Goal: Check status: Check status

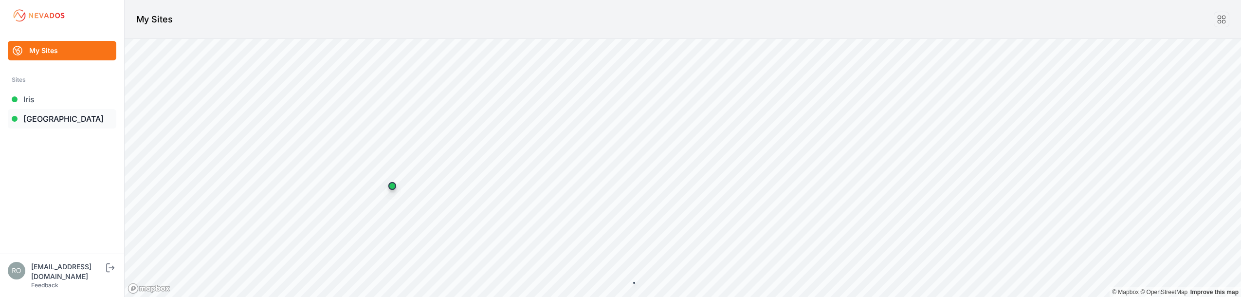
click at [48, 117] on link "[GEOGRAPHIC_DATA]" at bounding box center [62, 118] width 109 height 19
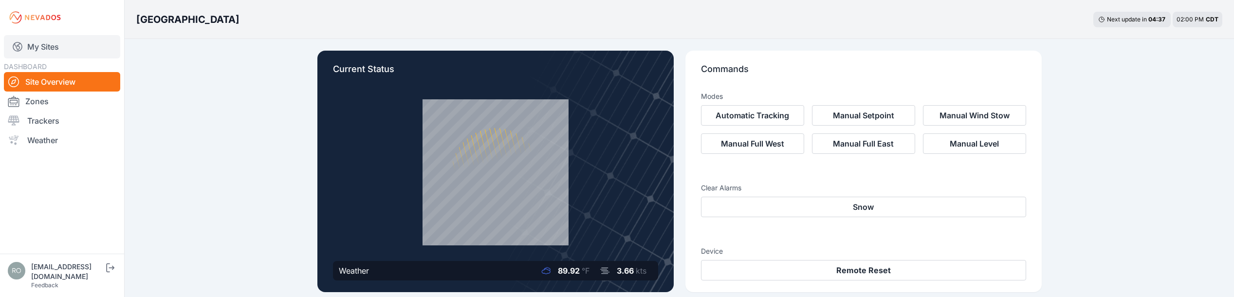
click at [53, 52] on link "My Sites" at bounding box center [62, 46] width 116 height 23
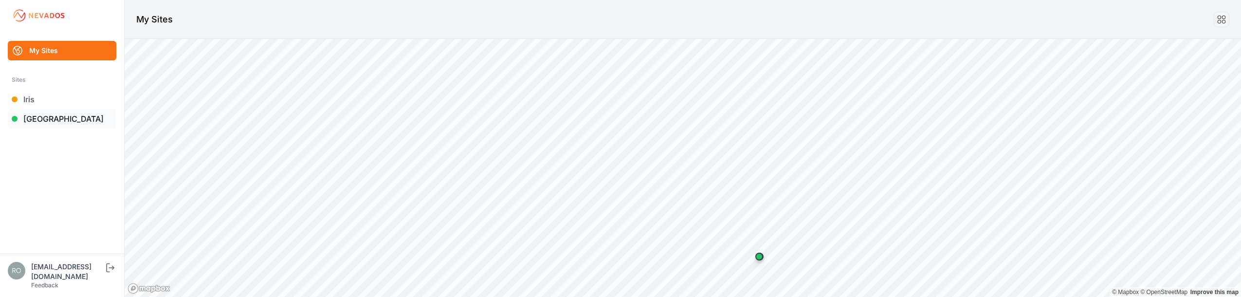
click at [48, 119] on link "[GEOGRAPHIC_DATA]" at bounding box center [62, 118] width 109 height 19
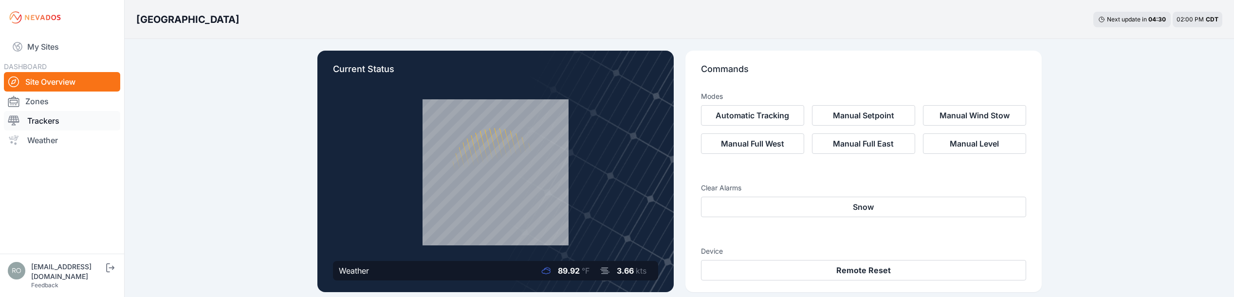
click at [59, 123] on link "Trackers" at bounding box center [62, 120] width 116 height 19
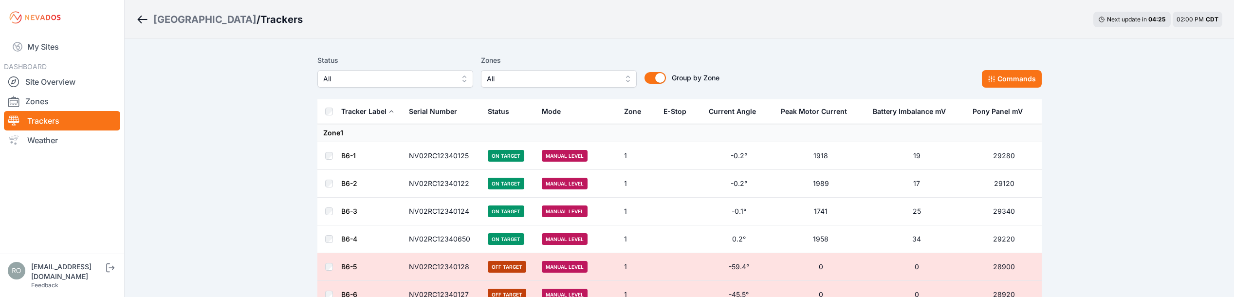
click at [416, 73] on span "All" at bounding box center [388, 79] width 130 height 12
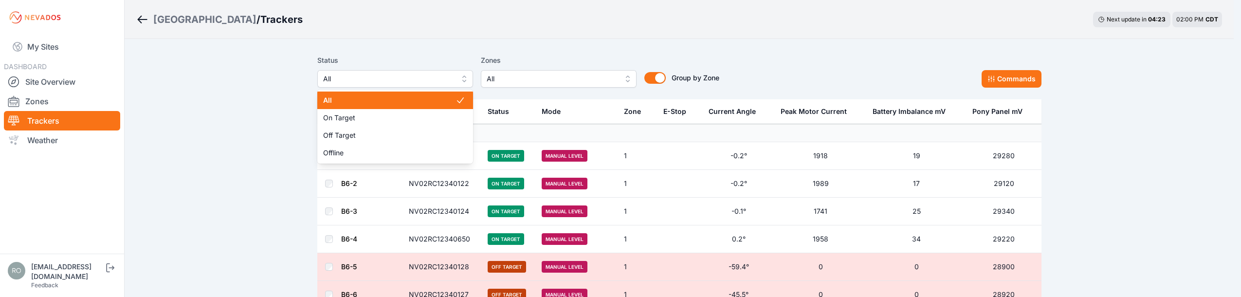
click at [544, 82] on div "Status All All On Target Off Target Offline Zones All Group by Zone Group by Zo…" at bounding box center [518, 71] width 402 height 33
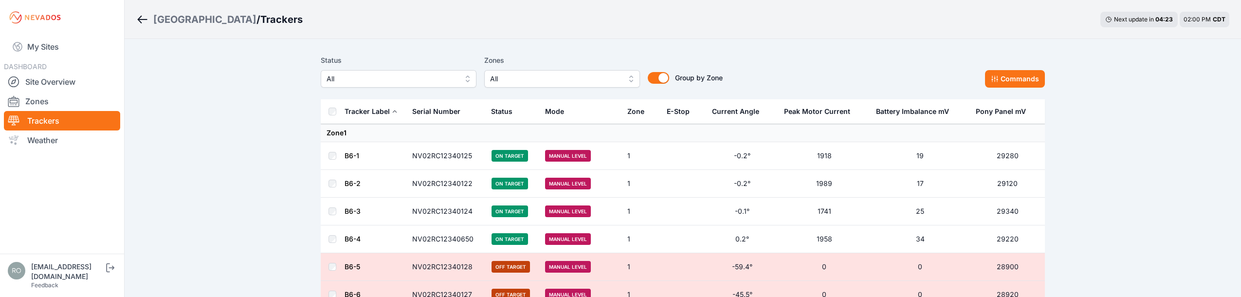
click at [549, 76] on span "All" at bounding box center [555, 79] width 130 height 12
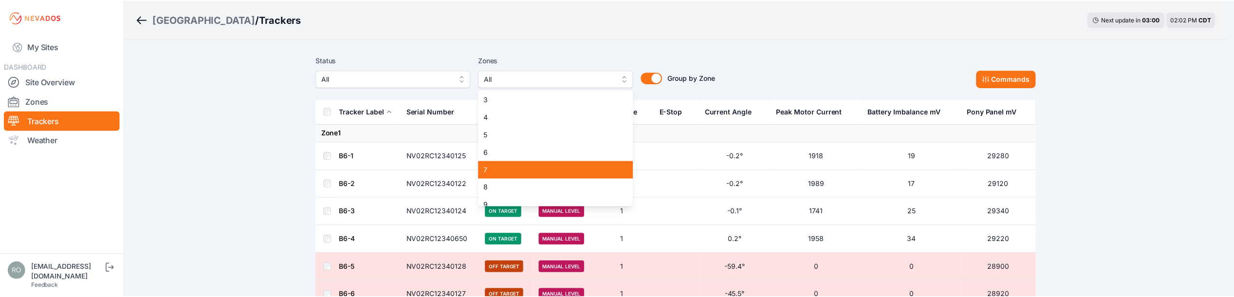
scroll to position [150, 0]
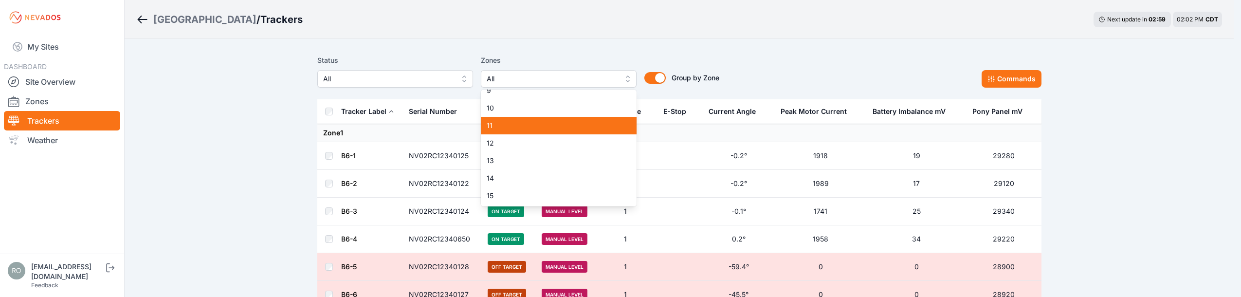
click at [512, 125] on span "11" at bounding box center [553, 126] width 132 height 10
click at [514, 140] on span "12" at bounding box center [553, 143] width 132 height 10
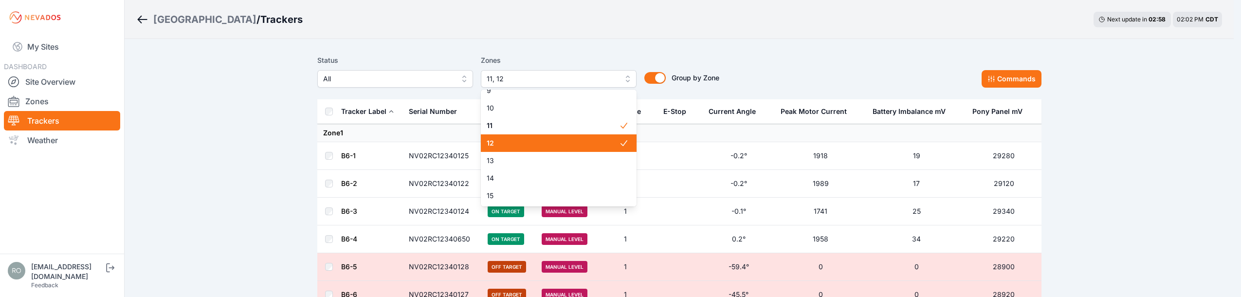
click at [513, 146] on span "12" at bounding box center [553, 143] width 132 height 10
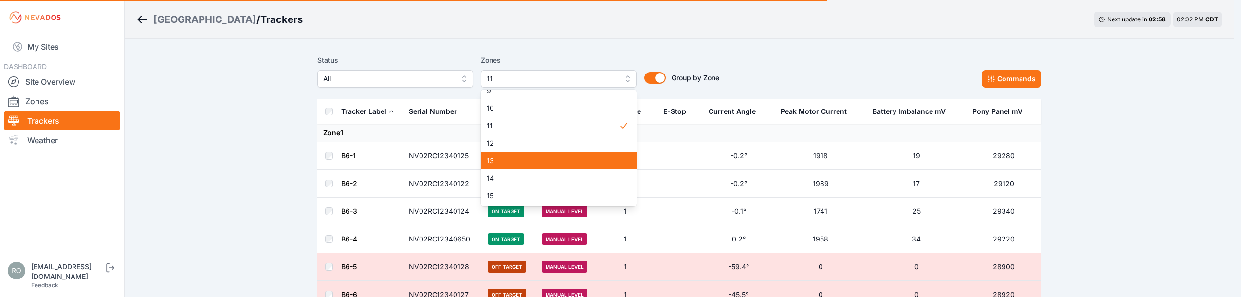
click at [506, 163] on span "13" at bounding box center [553, 161] width 132 height 10
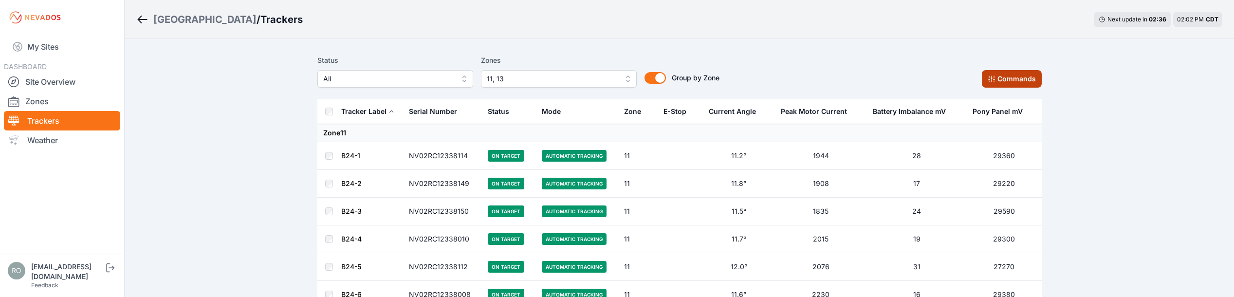
click at [1034, 85] on button "Commands" at bounding box center [1012, 79] width 60 height 18
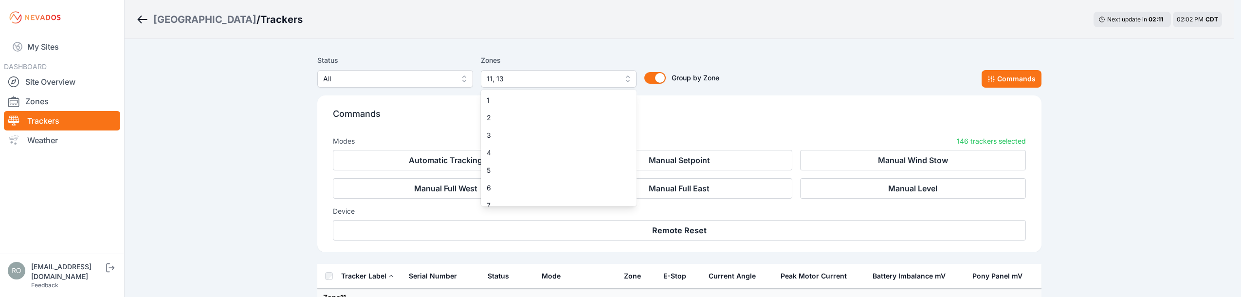
click at [563, 77] on span "11, 13" at bounding box center [552, 79] width 130 height 12
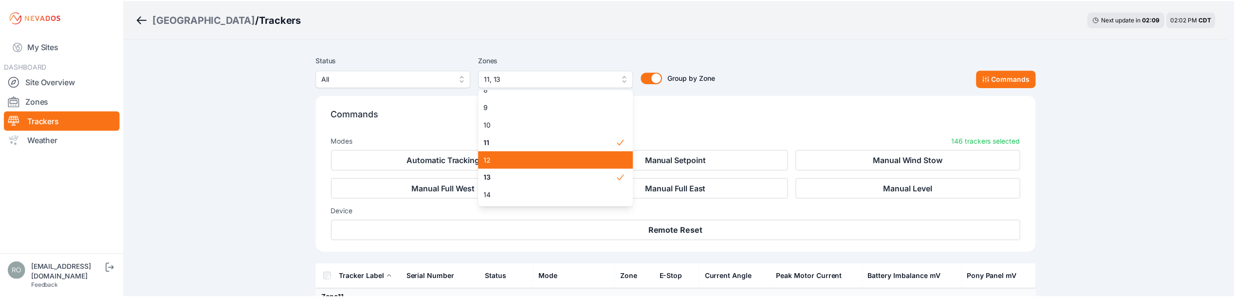
scroll to position [150, 0]
click at [576, 157] on span "13" at bounding box center [553, 161] width 132 height 10
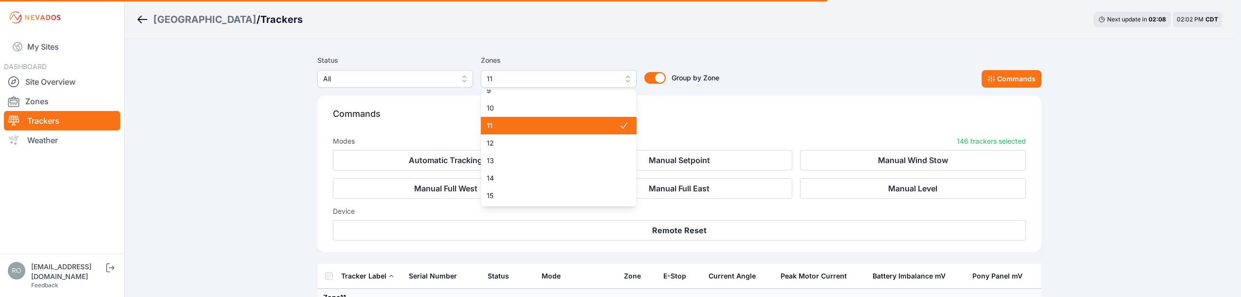
click at [588, 127] on span "11" at bounding box center [553, 126] width 132 height 10
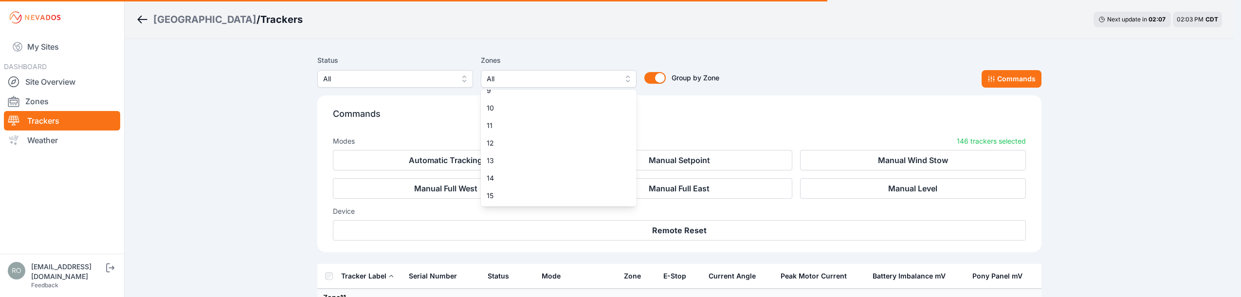
click at [754, 66] on div "Status All Zones All 1 2 3 4 5 6 7 8 9 10 11 12 13 14 15 Group by Zone Group by…" at bounding box center [679, 71] width 724 height 33
click at [361, 53] on div "Status All Zones All 1 2 3 4 5 6 7 8 9 10 11 12 13 14 15 Group by Zone Group by…" at bounding box center [679, 157] width 724 height 213
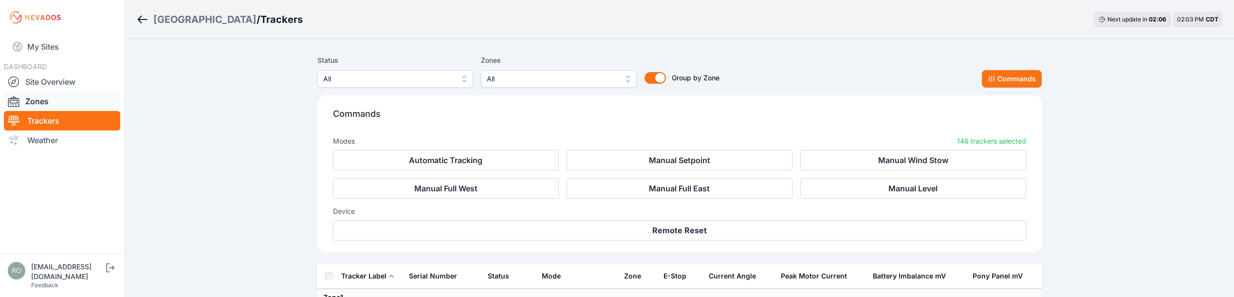
click at [42, 102] on link "Zones" at bounding box center [62, 100] width 116 height 19
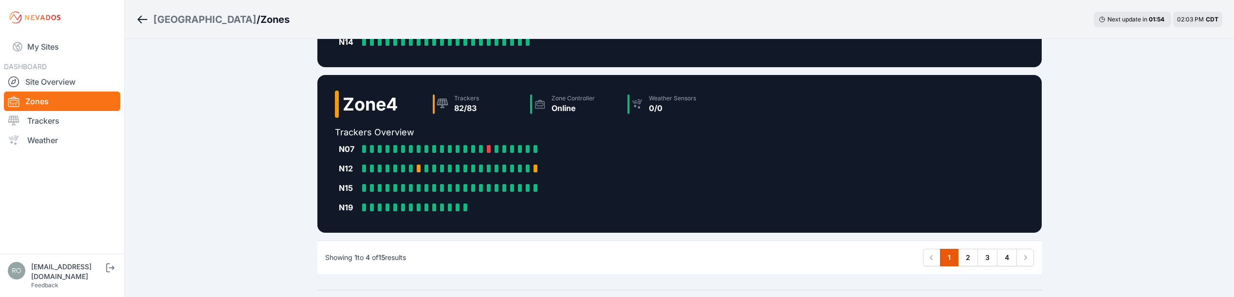
scroll to position [479, 0]
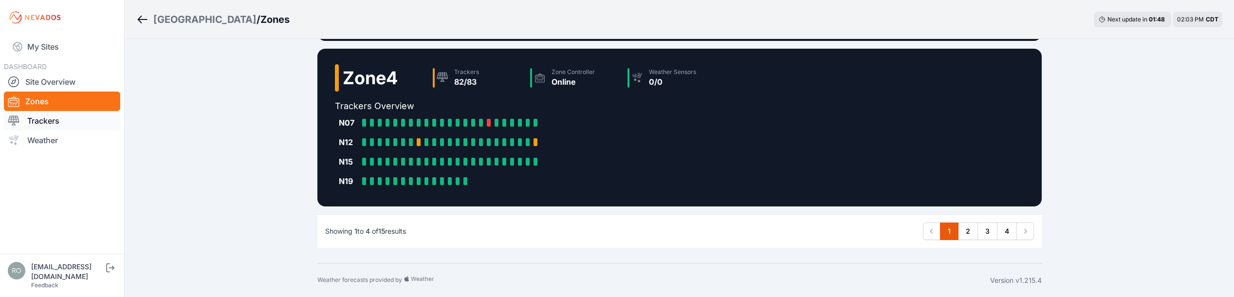
click at [78, 119] on link "Trackers" at bounding box center [62, 120] width 116 height 19
